Goal: Find specific page/section: Find specific page/section

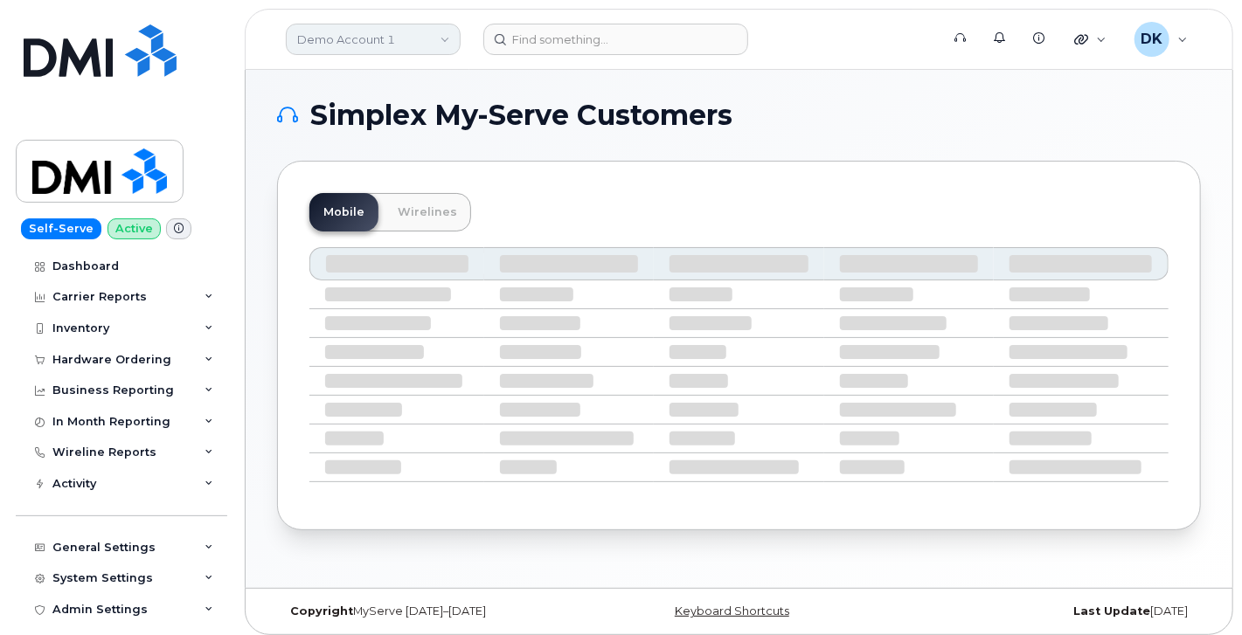
click at [440, 36] on link "Demo Account 1" at bounding box center [373, 39] width 175 height 31
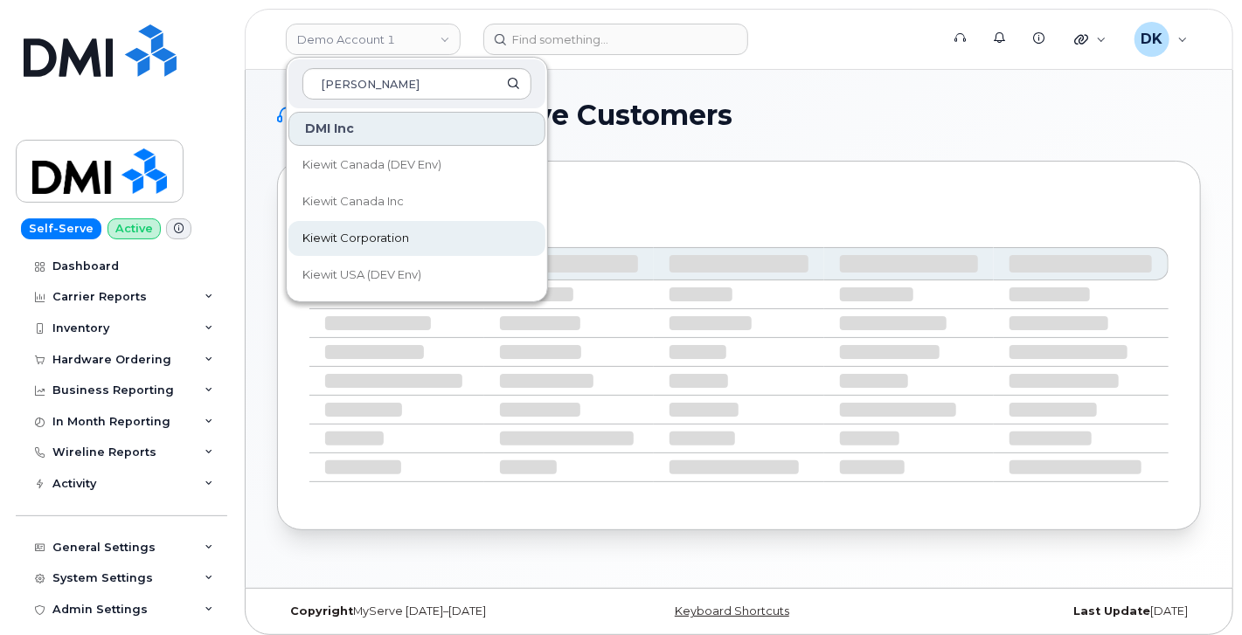
type input "kiewit"
click at [381, 241] on span "Kiewit Corporation" at bounding box center [355, 238] width 107 height 17
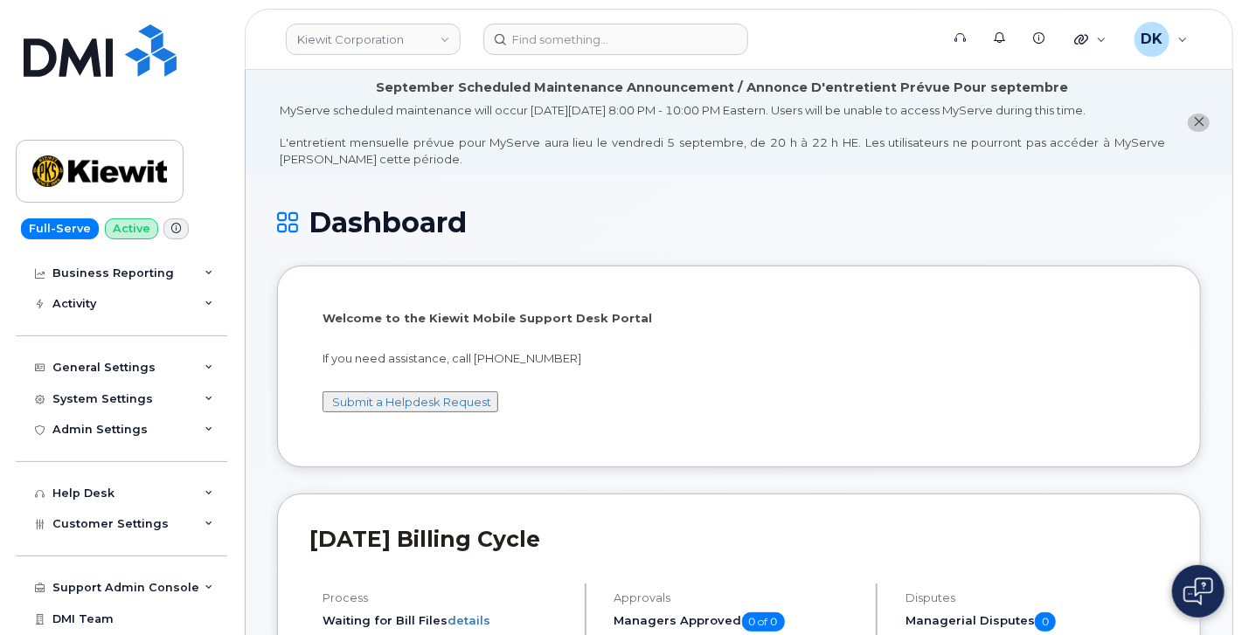
scroll to position [162, 0]
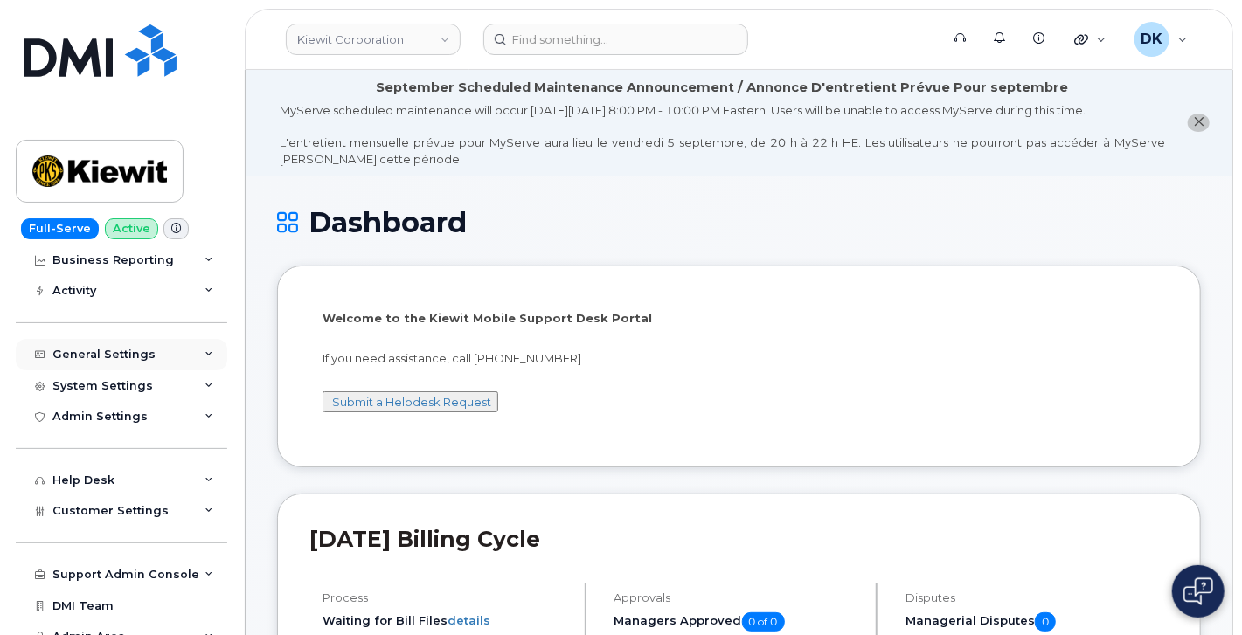
click at [203, 359] on div "General Settings" at bounding box center [122, 354] width 212 height 31
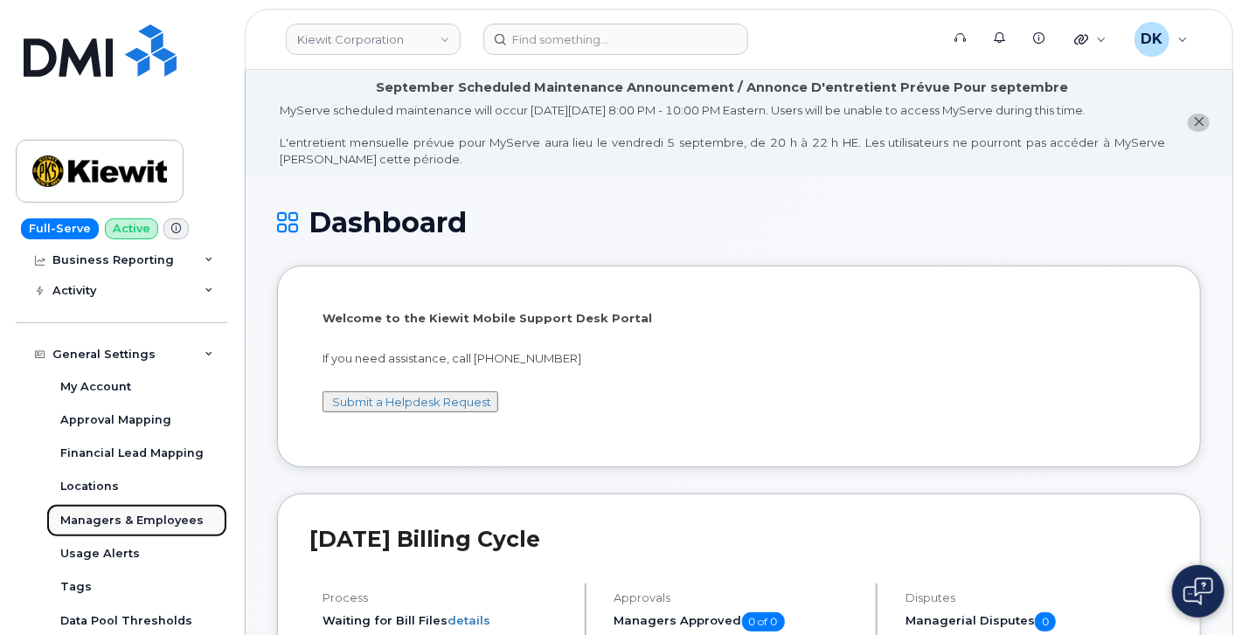
click at [138, 515] on div "Managers & Employees" at bounding box center [131, 521] width 143 height 16
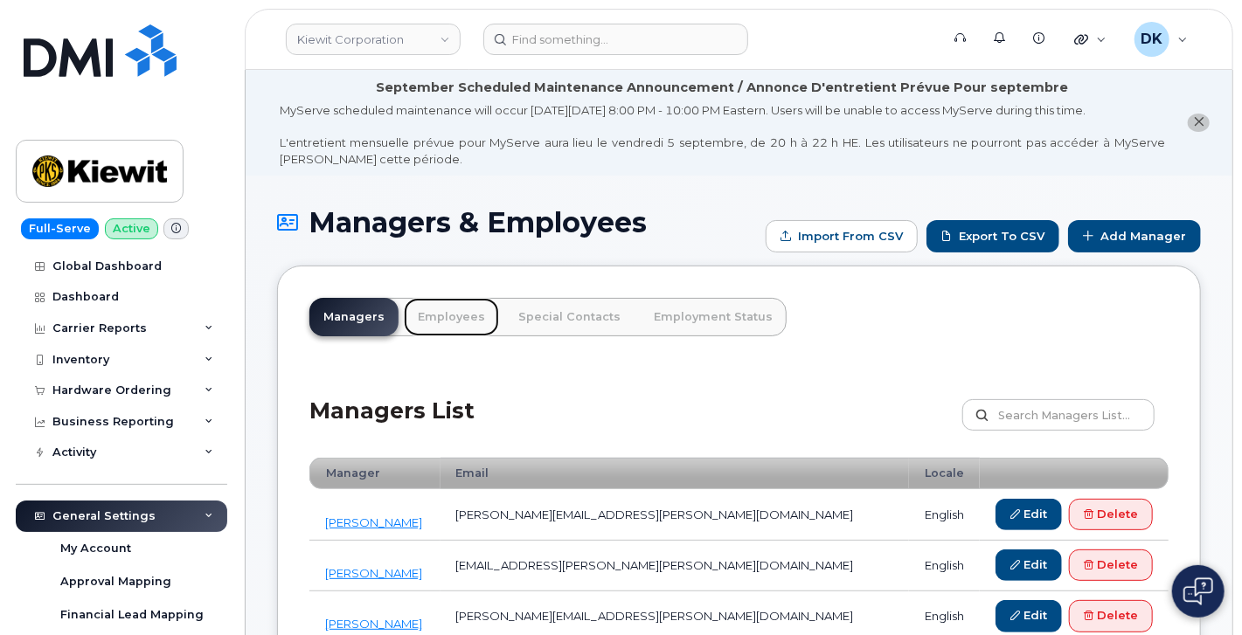
click at [439, 310] on link "Employees" at bounding box center [451, 317] width 95 height 38
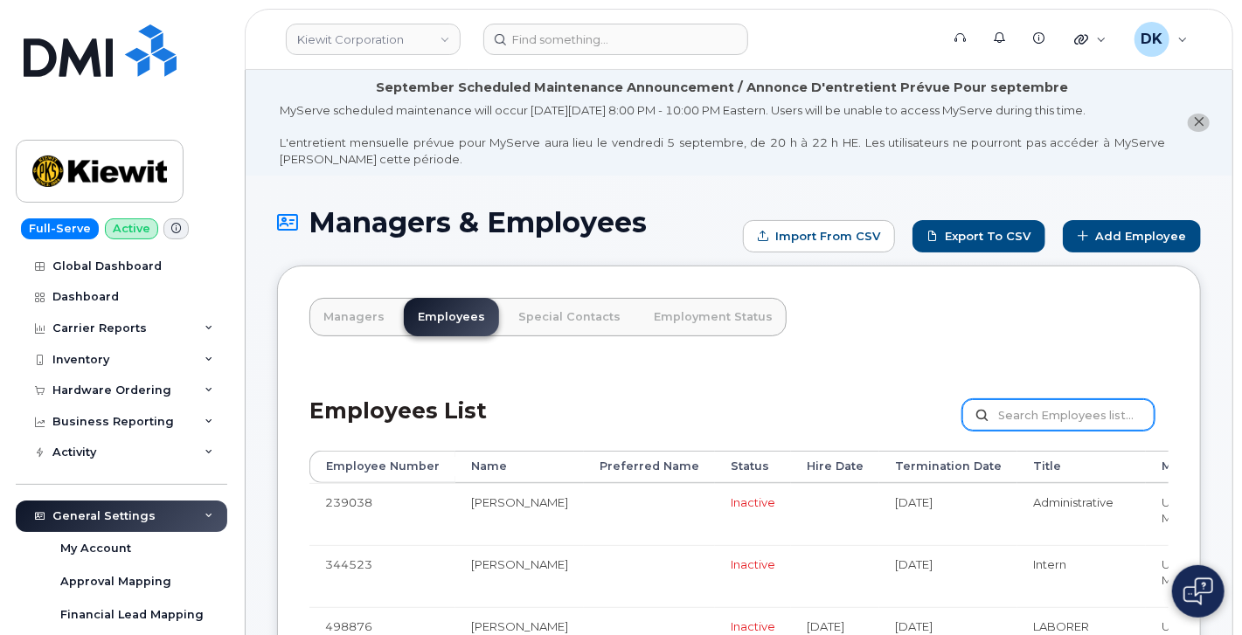
click at [1040, 409] on input "text" at bounding box center [1058, 414] width 192 height 31
paste input "Gerald Thornton"
type input "Gerald Thornton"
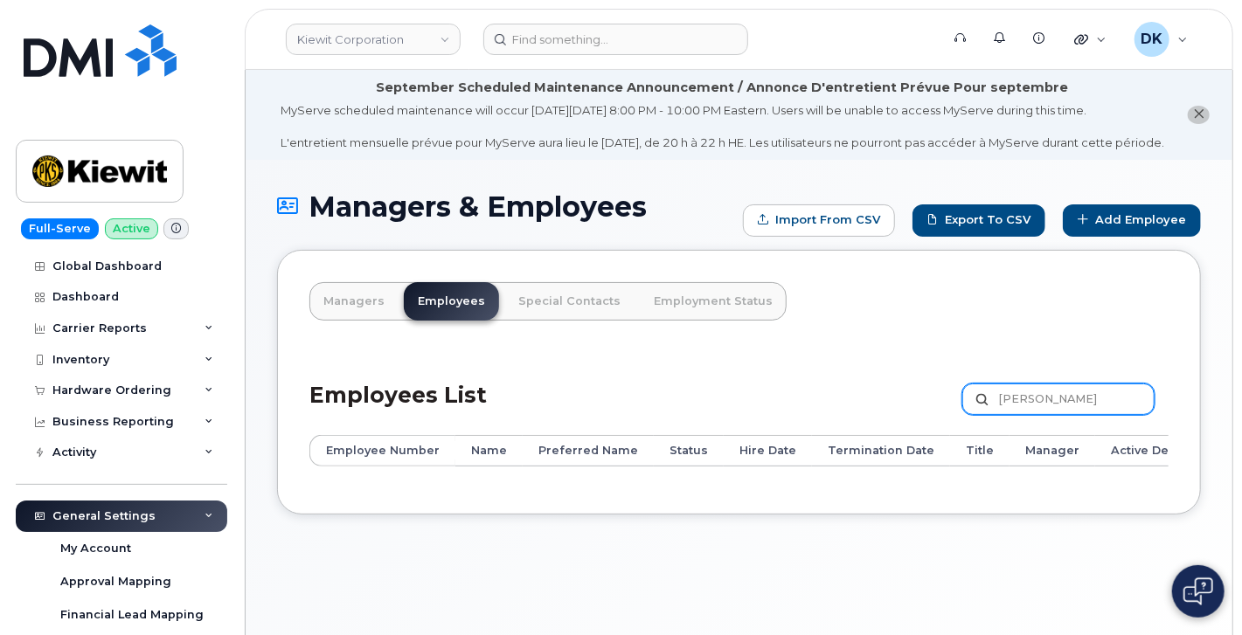
click at [1048, 415] on input "Gerald Thornton" at bounding box center [1058, 399] width 192 height 31
click at [1045, 415] on input "Gerald Thornton" at bounding box center [1058, 399] width 192 height 31
type input "Thornton"
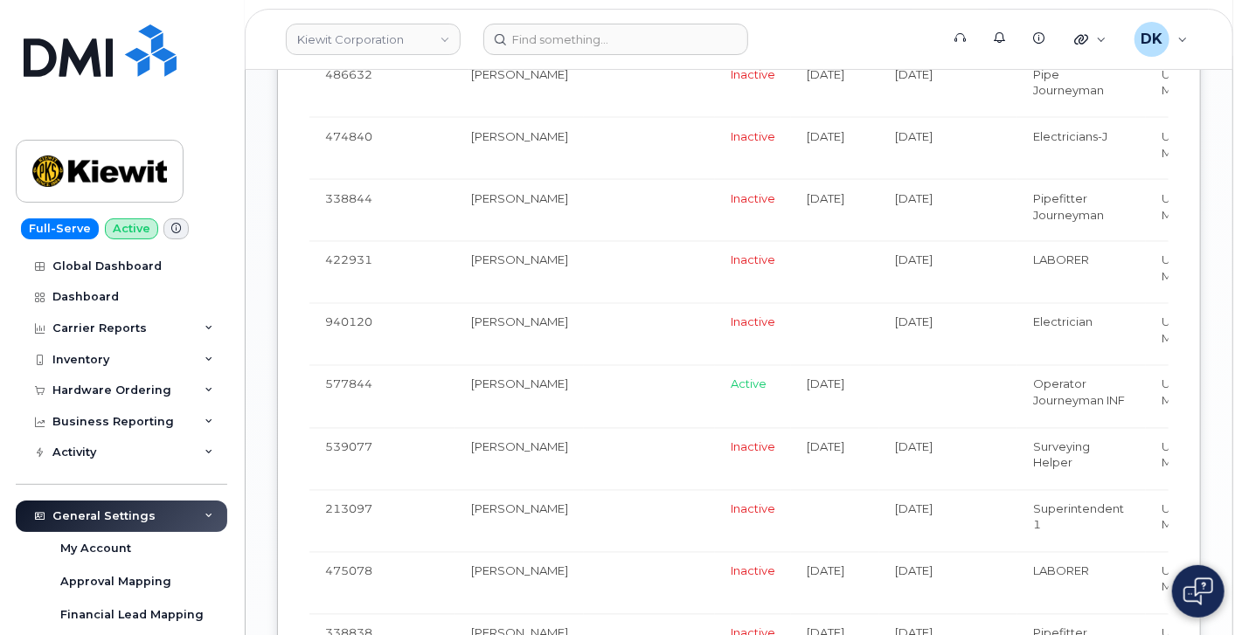
scroll to position [2118, 0]
